Goal: Navigation & Orientation: Find specific page/section

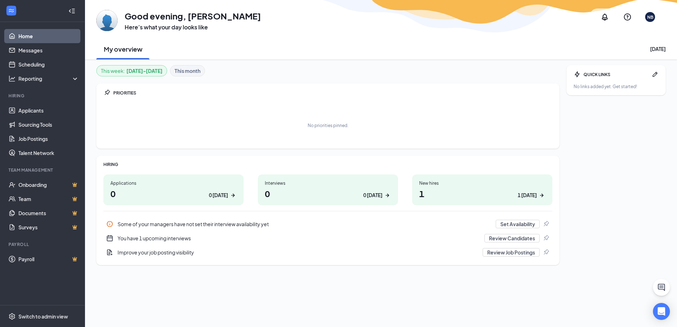
click at [447, 175] on div "New hires 1 1 today" at bounding box center [482, 190] width 140 height 31
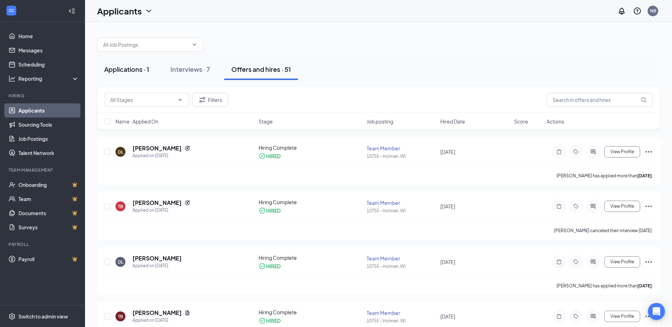
click at [148, 71] on div "Applications · 1" at bounding box center [126, 69] width 45 height 9
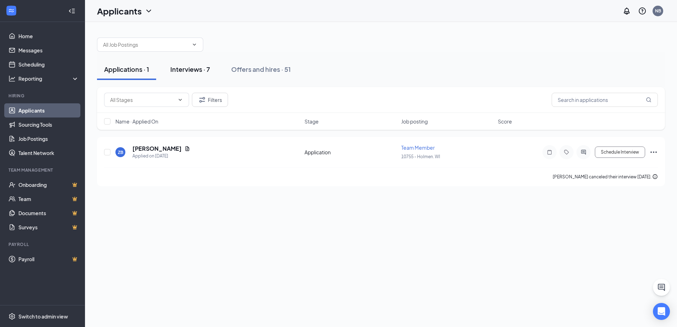
click at [190, 75] on button "Interviews · 7" at bounding box center [190, 69] width 54 height 21
